Goal: Information Seeking & Learning: Learn about a topic

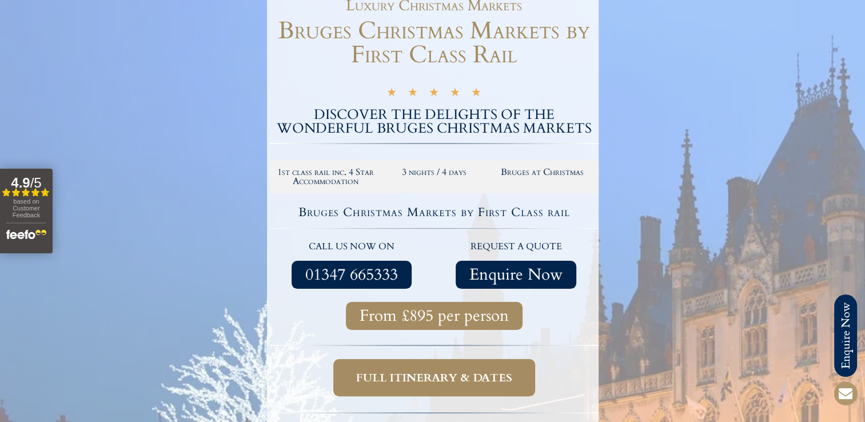
scroll to position [229, 0]
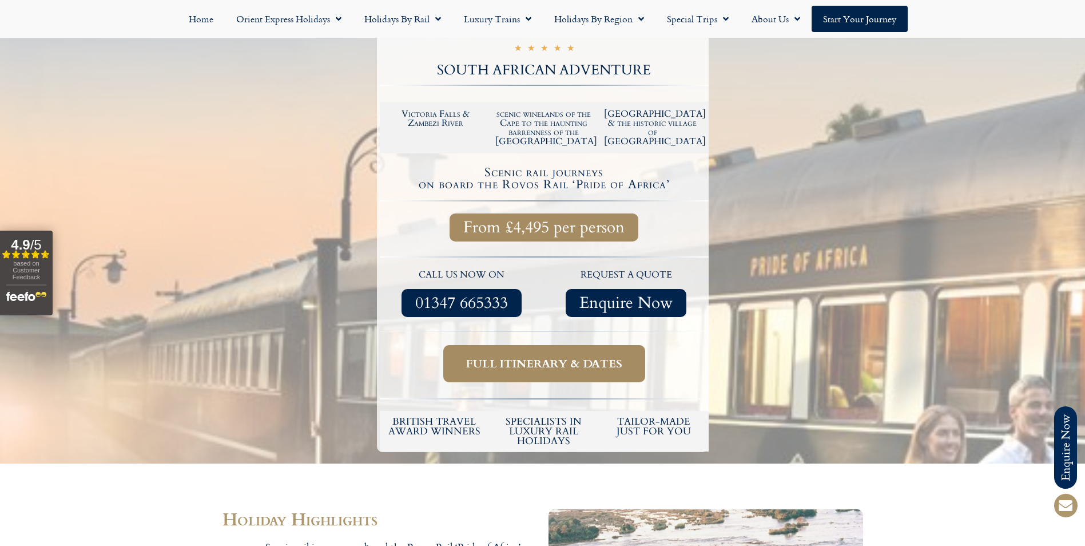
scroll to position [343, 0]
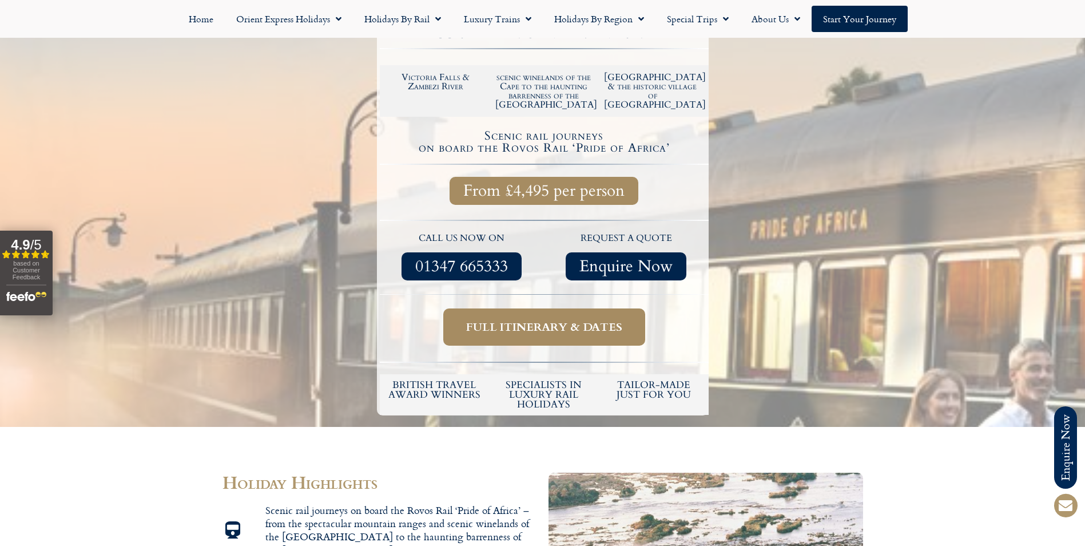
click at [528, 320] on span "Full itinerary & dates" at bounding box center [544, 327] width 156 height 14
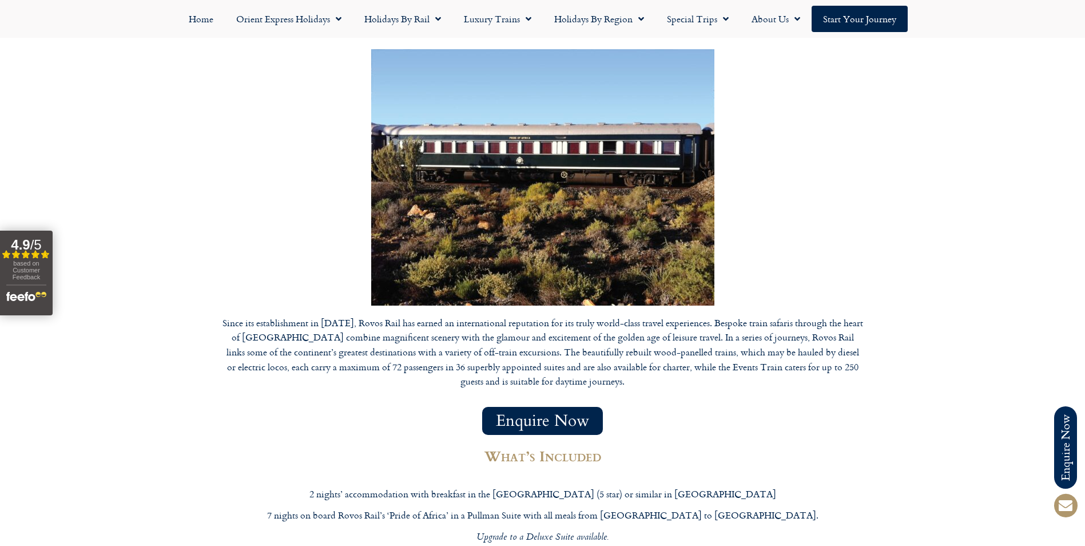
scroll to position [4952, 0]
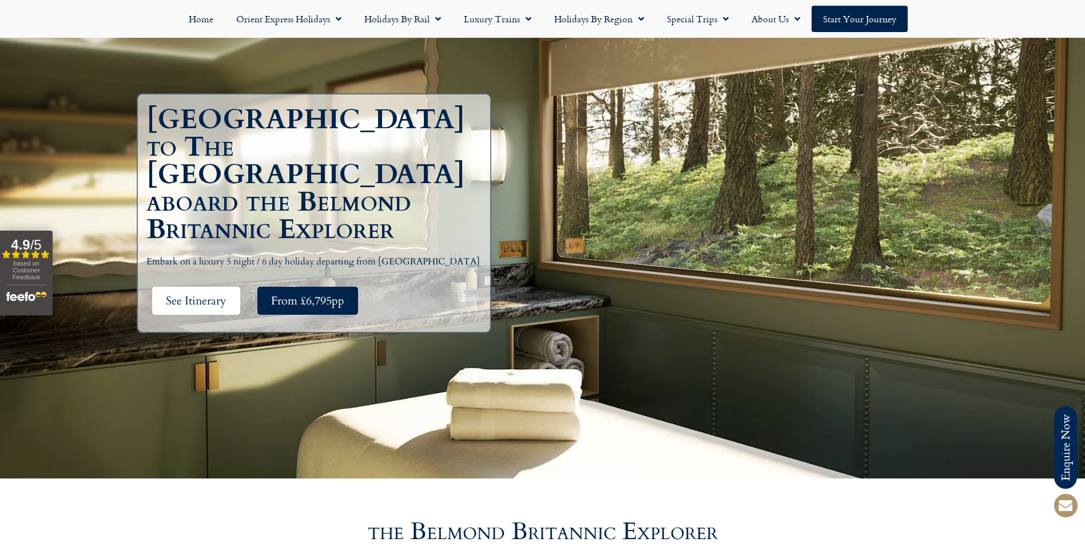
click at [225, 293] on span "See Itinerary" at bounding box center [196, 300] width 61 height 14
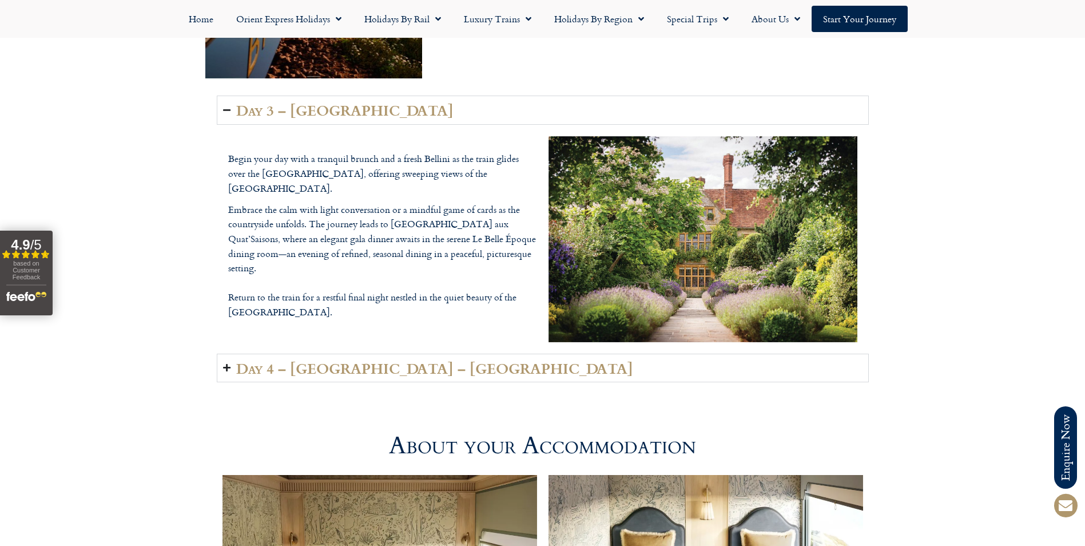
scroll to position [2799, 0]
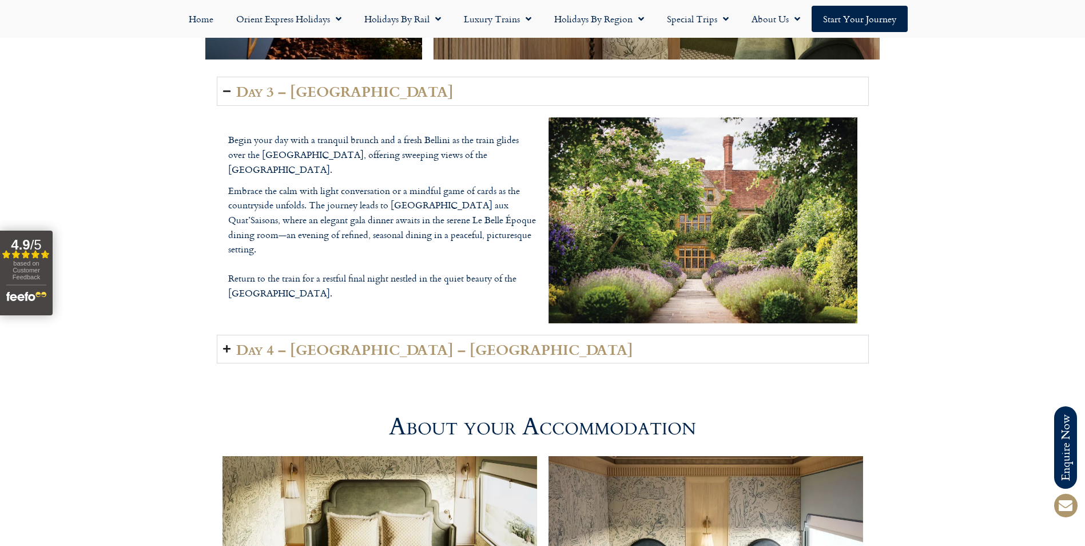
click at [293, 341] on h2 "Day 4 – [GEOGRAPHIC_DATA] – [GEOGRAPHIC_DATA]" at bounding box center [434, 349] width 397 height 16
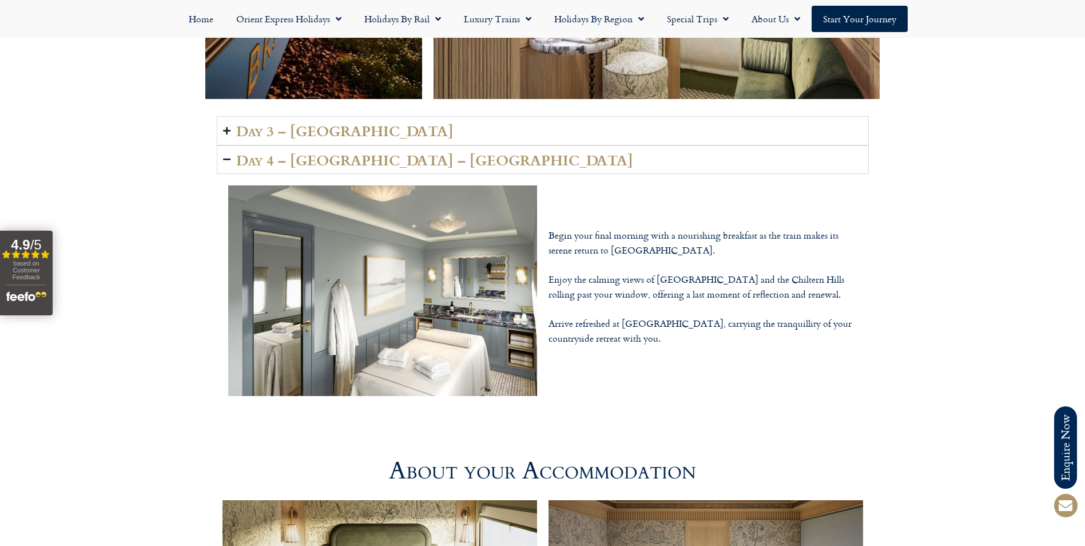
scroll to position [2742, 0]
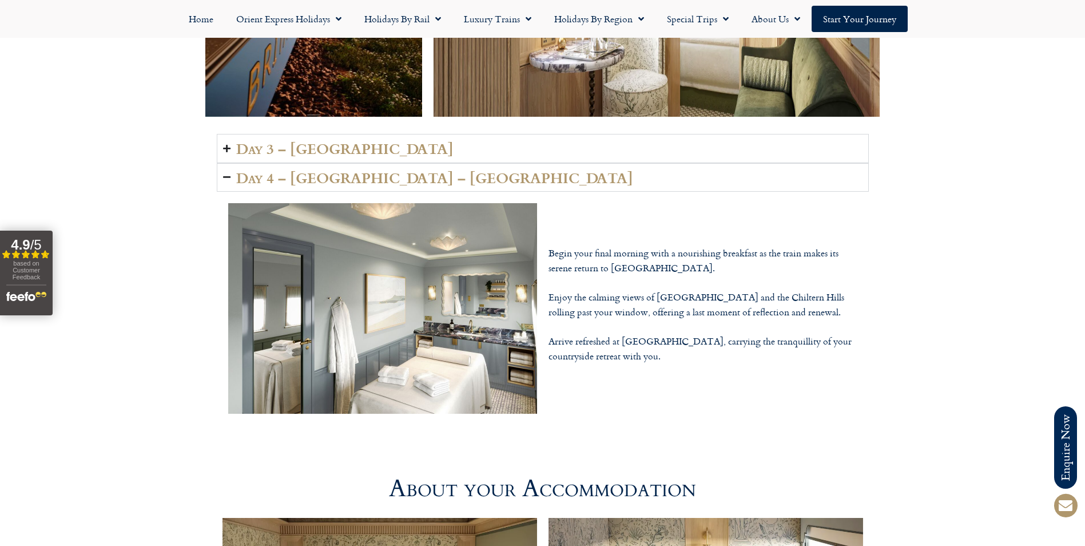
click at [225, 173] on icon "Accordion. Open links with Enter or Space, close with Escape, and navigate with…" at bounding box center [226, 177] width 7 height 9
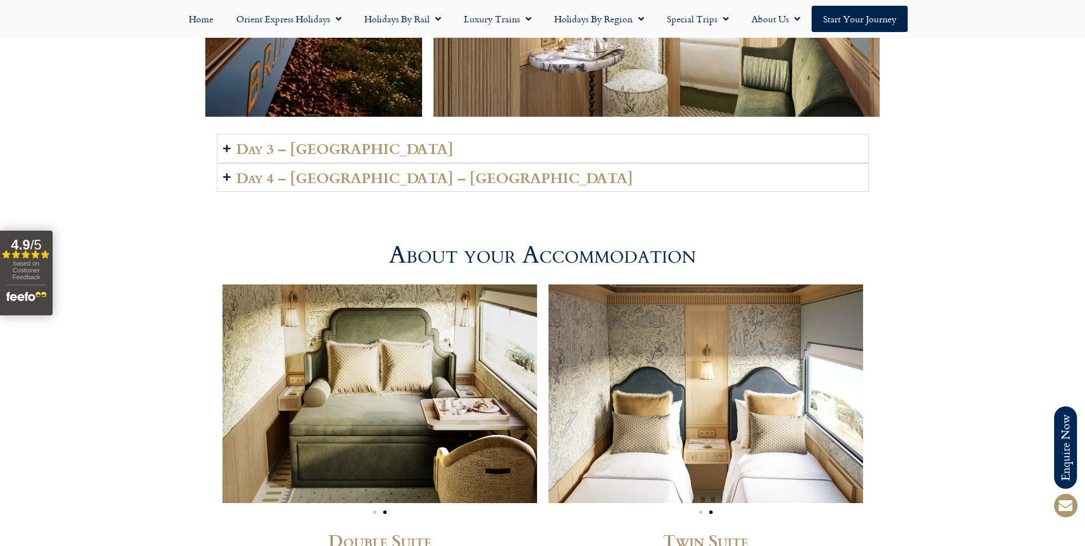
click at [225, 173] on icon "Accordion. Open links with Enter or Space, close with Escape, and navigate with…" at bounding box center [226, 177] width 7 height 9
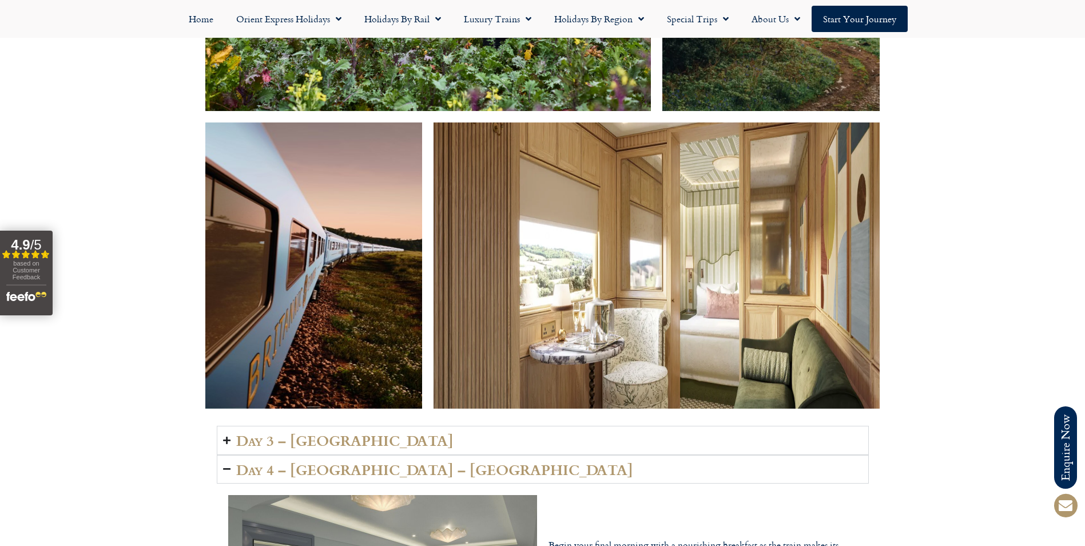
scroll to position [2456, 0]
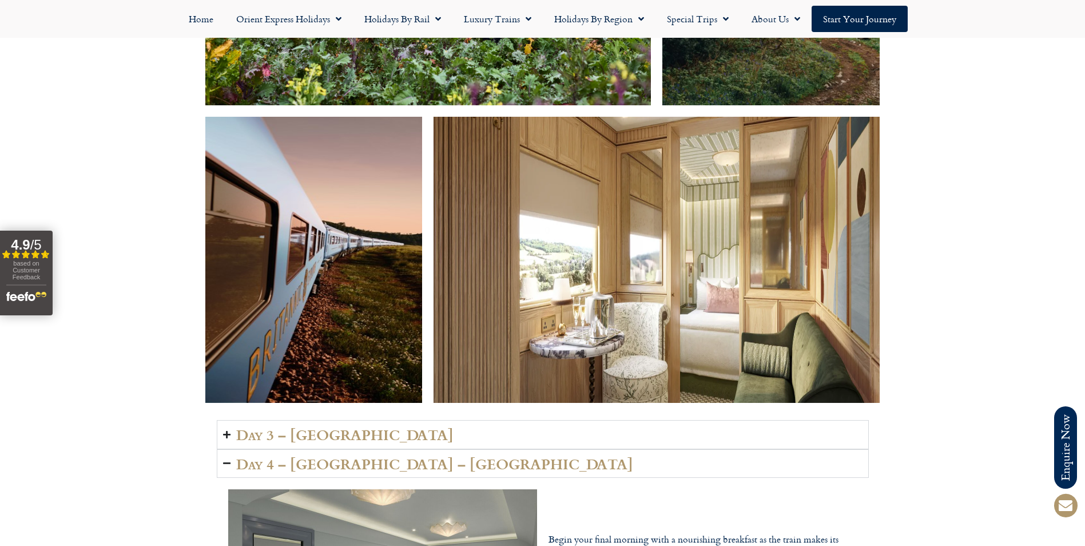
click at [331, 426] on h2 "Day 3 – [GEOGRAPHIC_DATA]" at bounding box center [344, 434] width 217 height 16
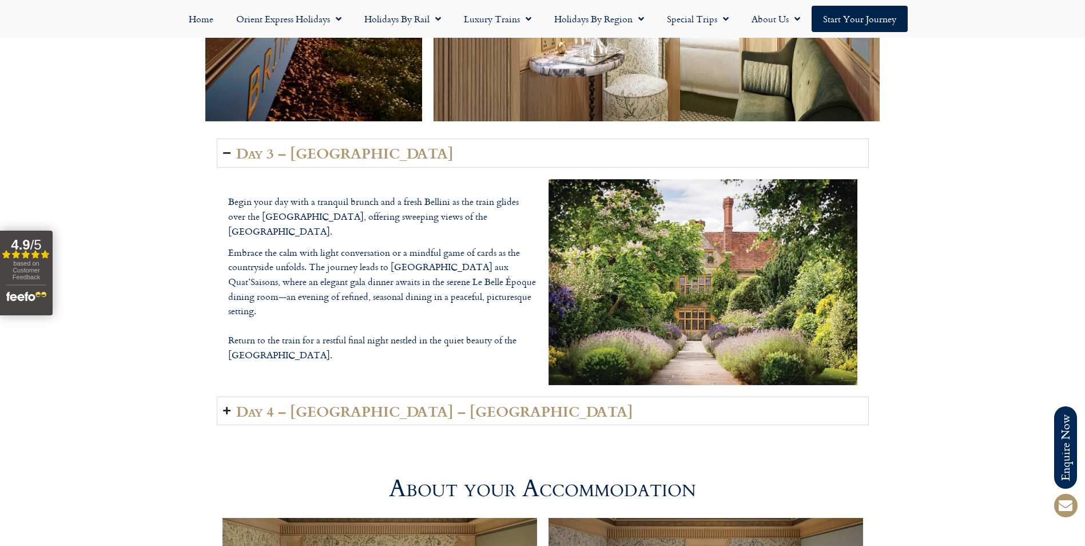
scroll to position [2742, 0]
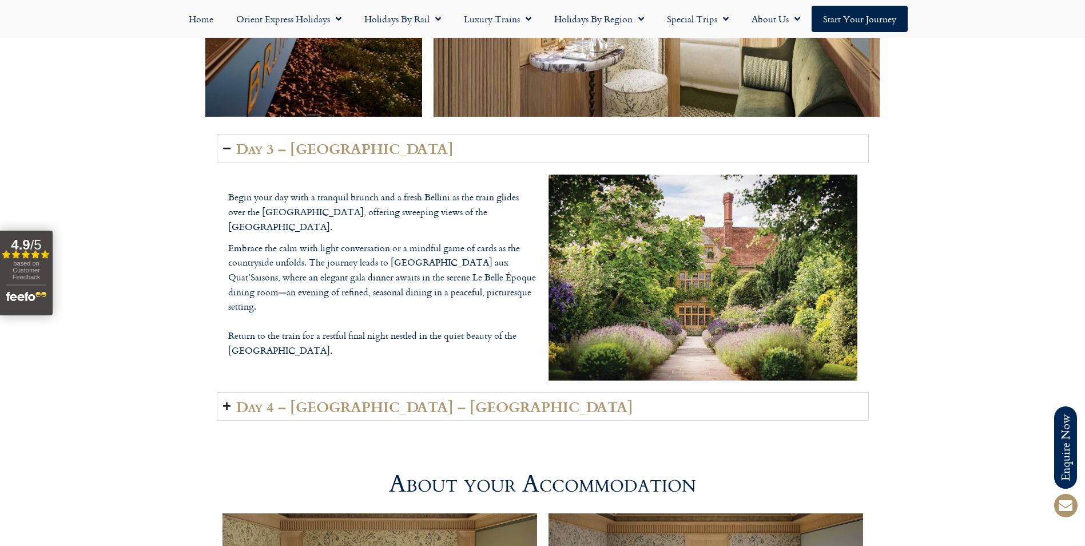
click at [408, 398] on h2 "Day 4 – [GEOGRAPHIC_DATA] – [GEOGRAPHIC_DATA]" at bounding box center [434, 406] width 397 height 16
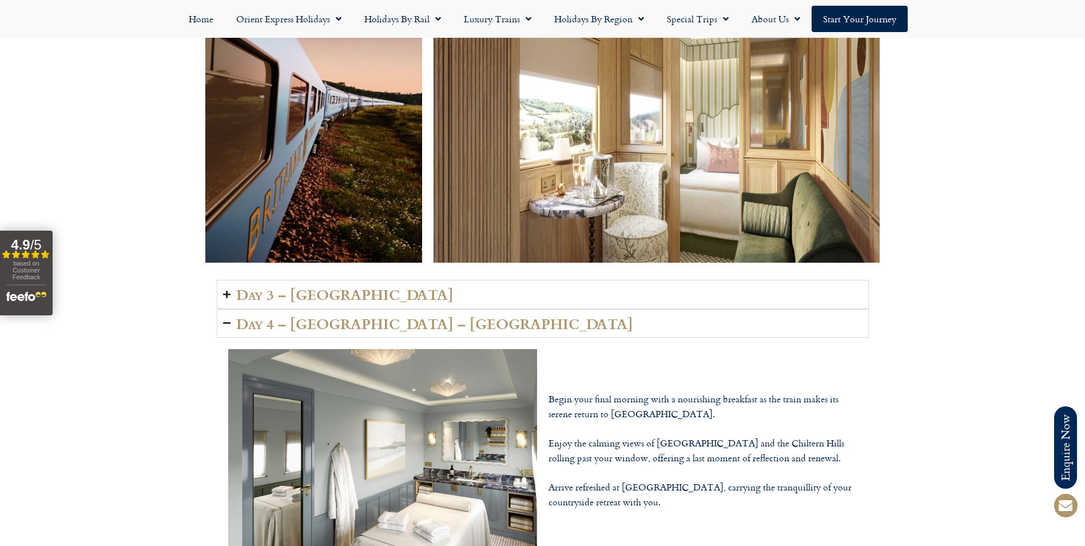
scroll to position [2570, 0]
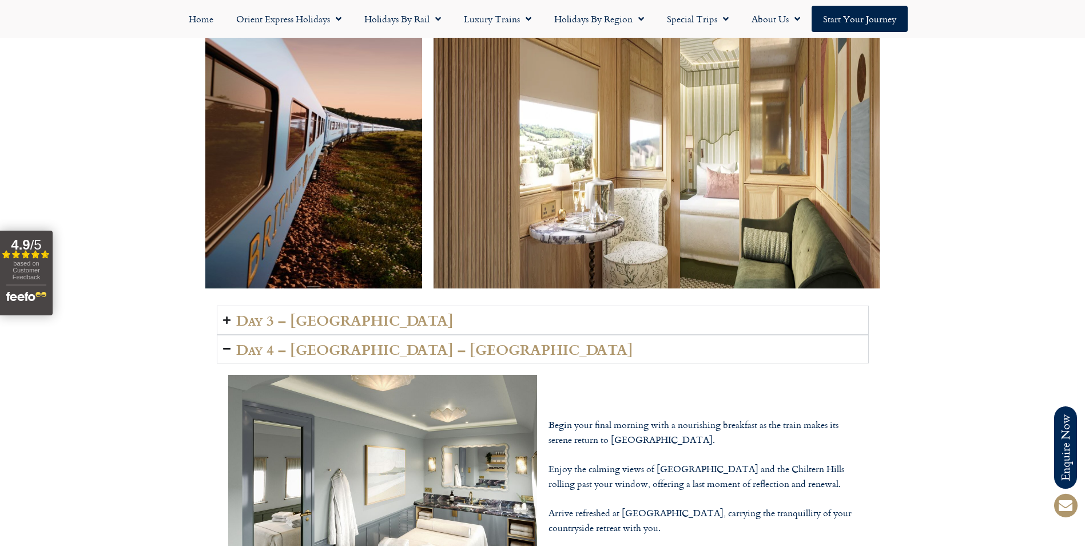
click at [325, 312] on h2 "Day 3 – [GEOGRAPHIC_DATA]" at bounding box center [344, 320] width 217 height 16
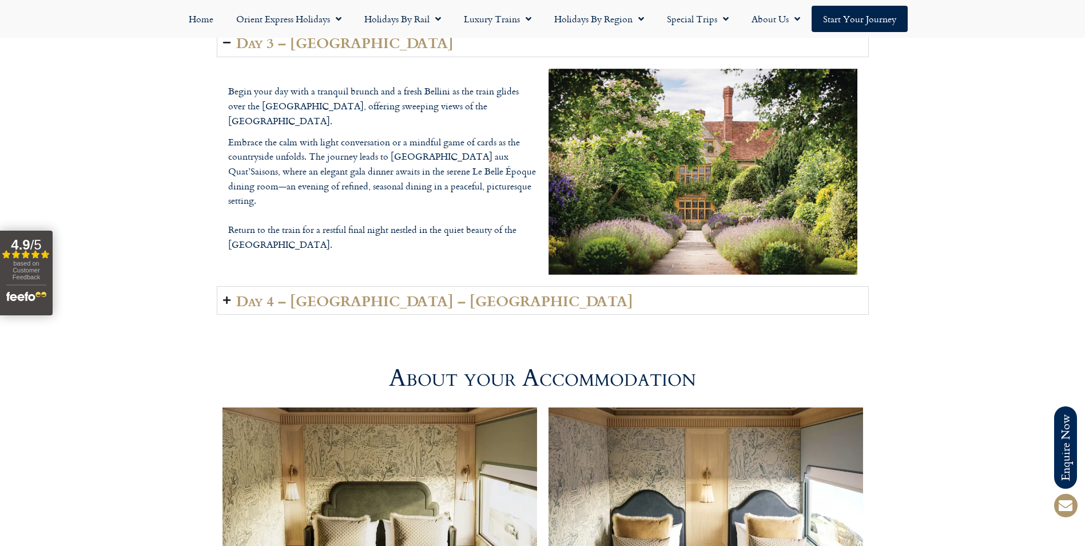
scroll to position [2913, 0]
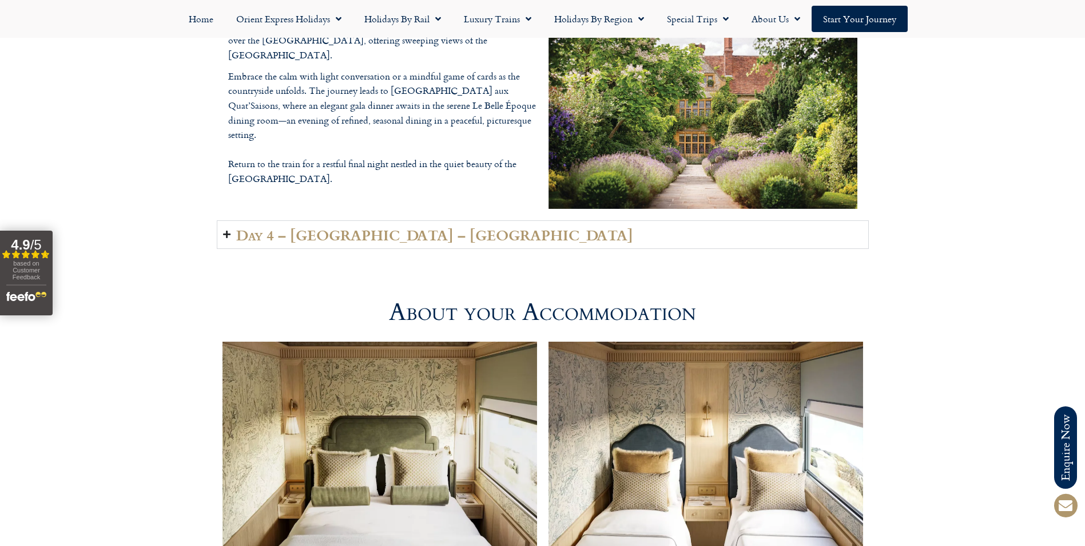
click at [335, 226] on h2 "Day 4 – [GEOGRAPHIC_DATA] – [GEOGRAPHIC_DATA]" at bounding box center [434, 234] width 397 height 16
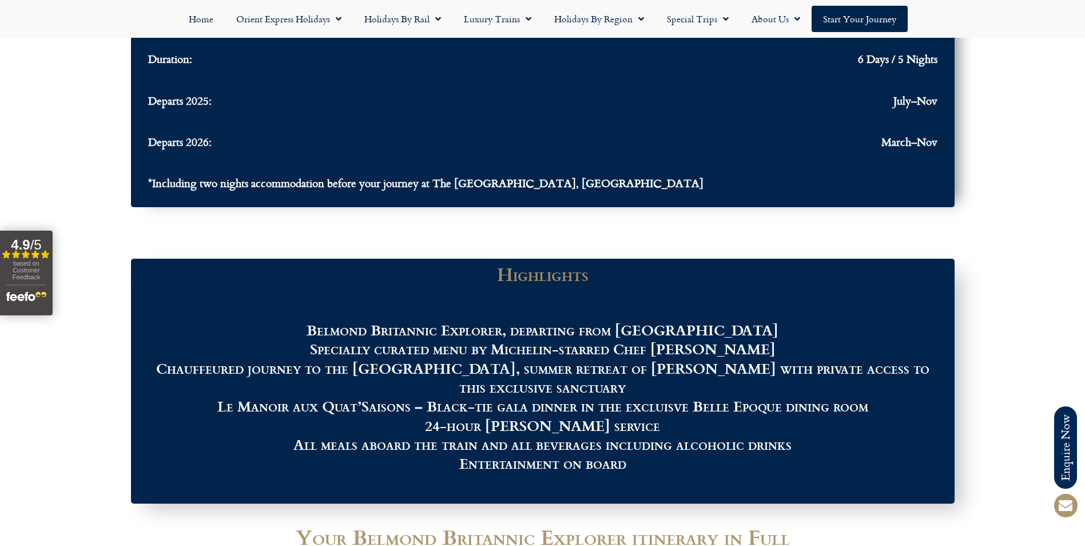
scroll to position [1198, 0]
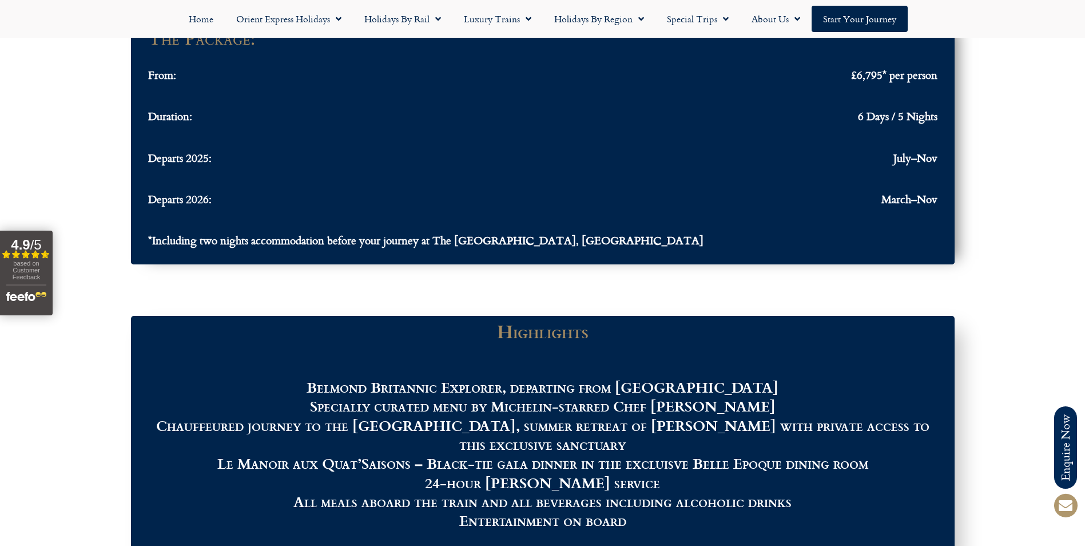
click at [598, 450] on h3 "Chauffeured journey to the [GEOGRAPHIC_DATA], summer retreat of [PERSON_NAME] w…" at bounding box center [542, 482] width 801 height 133
drag, startPoint x: 594, startPoint y: 448, endPoint x: 540, endPoint y: 448, distance: 54.3
click at [540, 448] on h3 "Chauffeured journey to the [GEOGRAPHIC_DATA], summer retreat of [PERSON_NAME] w…" at bounding box center [542, 482] width 801 height 133
drag, startPoint x: 540, startPoint y: 448, endPoint x: 598, endPoint y: 444, distance: 58.4
click at [598, 444] on h3 "Chauffeured journey to the [GEOGRAPHIC_DATA], summer retreat of [PERSON_NAME] w…" at bounding box center [542, 482] width 801 height 133
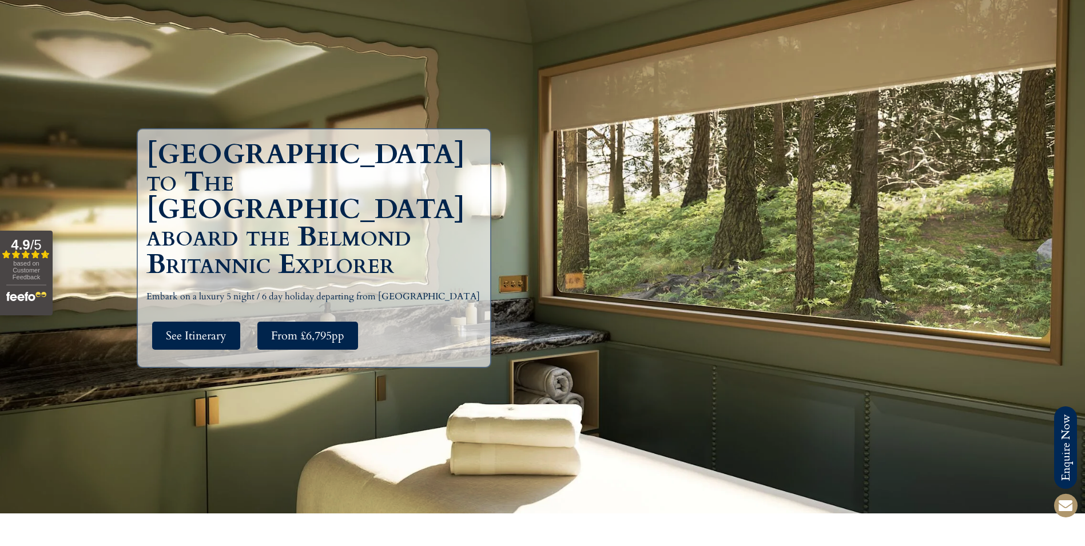
scroll to position [0, 0]
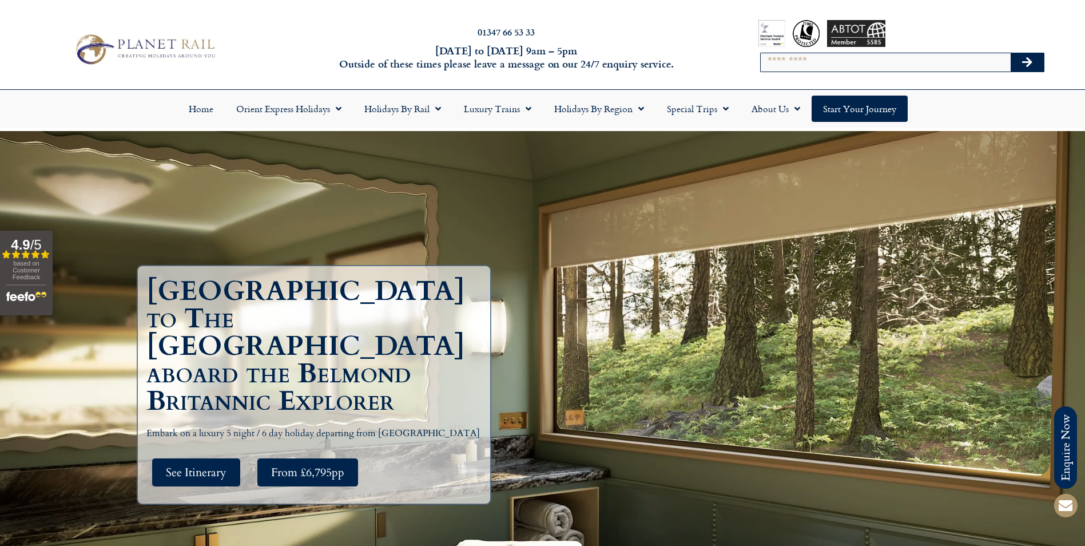
click at [222, 0] on header "01347 66 53 33 [DATE] to [DATE] 9am – 5pm Outside of these times please leave a…" at bounding box center [542, 64] width 1085 height 128
